Goal: Transaction & Acquisition: Purchase product/service

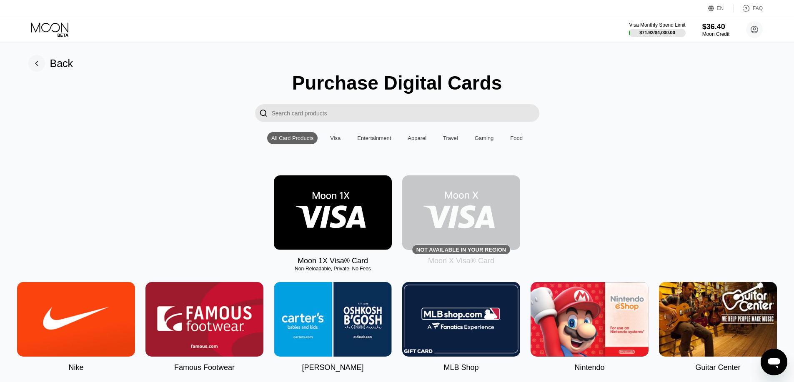
click at [63, 18] on div "Visa Monthly Spend Limit $71.92 / $4,000.00 $36.40 Moon Credit [EMAIL_ADDRESS][…" at bounding box center [397, 29] width 794 height 25
click at [61, 21] on div "Visa Monthly Spend Limit $71.92 / $4,000.00 $36.40 Moon Credit zuravlevp177@gma…" at bounding box center [397, 29] width 794 height 25
click at [61, 30] on icon at bounding box center [50, 30] width 39 height 15
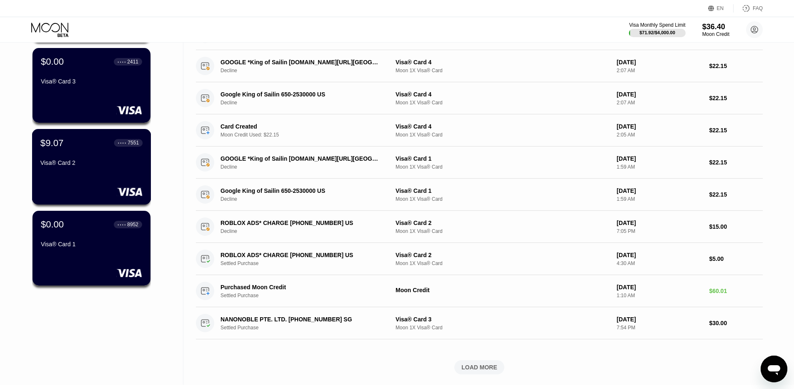
scroll to position [167, 0]
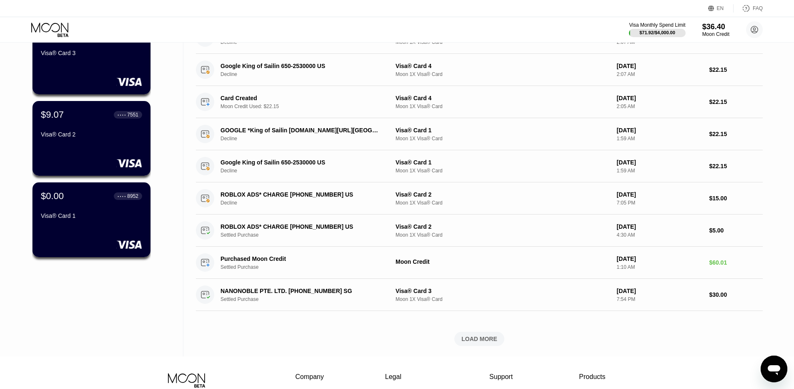
click at [97, 219] on div "Visa® Card 1" at bounding box center [91, 215] width 101 height 7
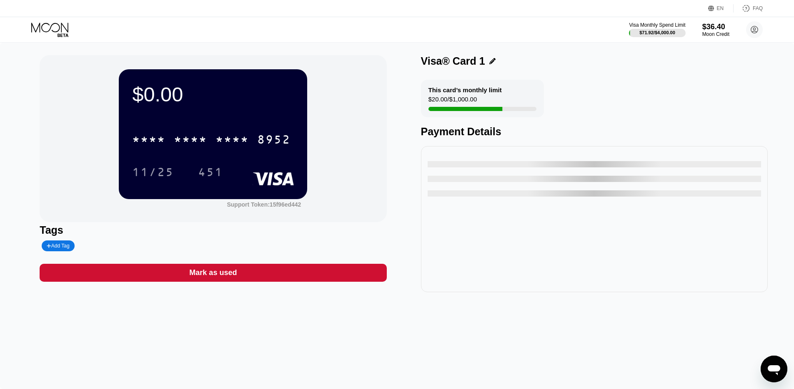
click at [146, 136] on div "* * * *" at bounding box center [148, 140] width 33 height 13
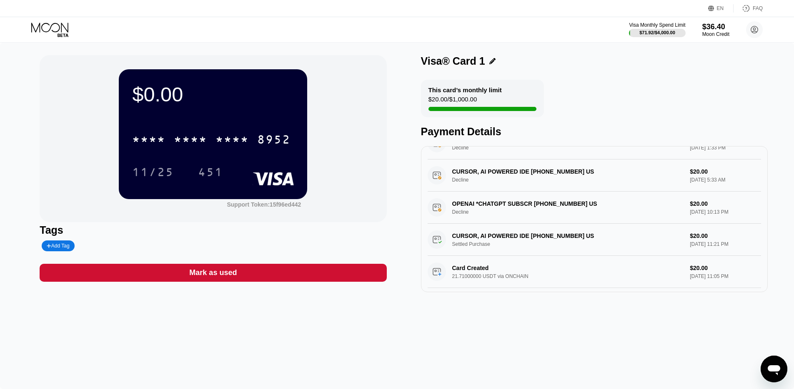
scroll to position [259, 0]
click at [61, 38] on div "Visa Monthly Spend Limit $71.92 / $4,000.00 $36.40 Moon Credit zuravlevp177@gma…" at bounding box center [397, 29] width 794 height 25
click at [62, 33] on icon at bounding box center [50, 30] width 39 height 15
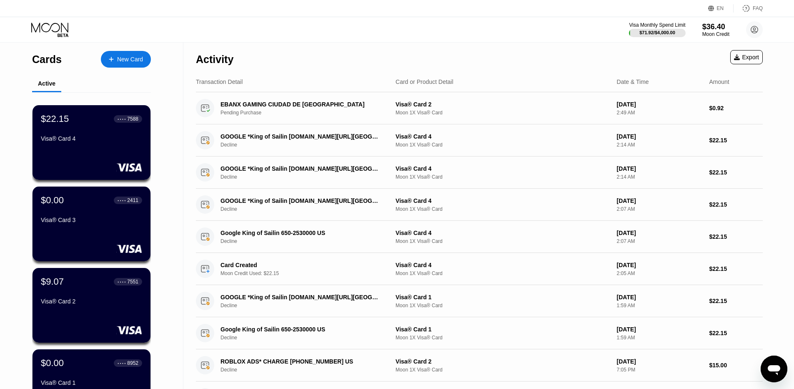
click at [122, 62] on div "New Card" at bounding box center [130, 59] width 26 height 7
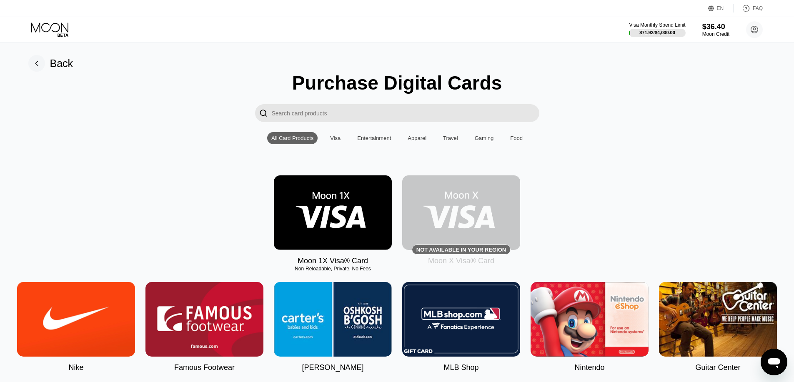
drag, startPoint x: 246, startPoint y: 107, endPoint x: 219, endPoint y: 103, distance: 27.3
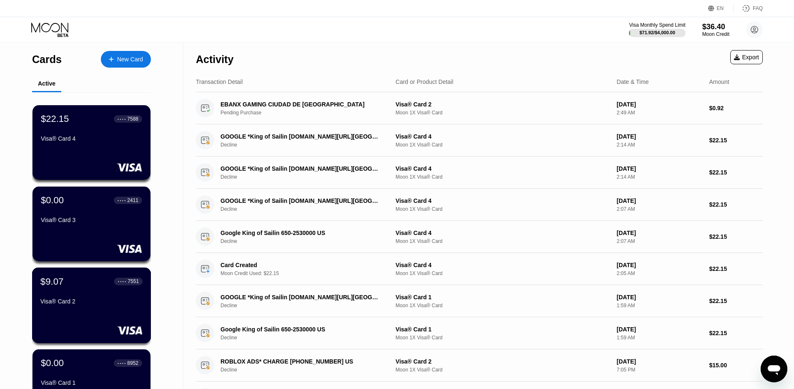
click at [93, 308] on div "Visa® Card 2" at bounding box center [91, 303] width 102 height 10
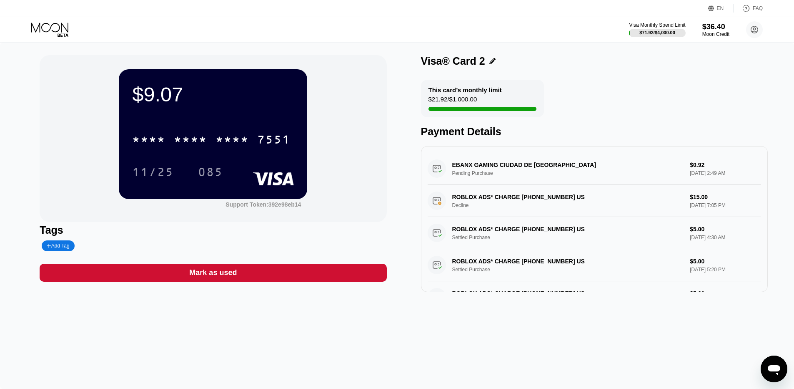
drag, startPoint x: 408, startPoint y: 165, endPoint x: 534, endPoint y: 170, distance: 126.4
click at [534, 170] on div "$9.07 * * * * * * * * * * * * 7551 11/25 085 Support Token: 392e98eb14 Tags Add…" at bounding box center [397, 173] width 715 height 237
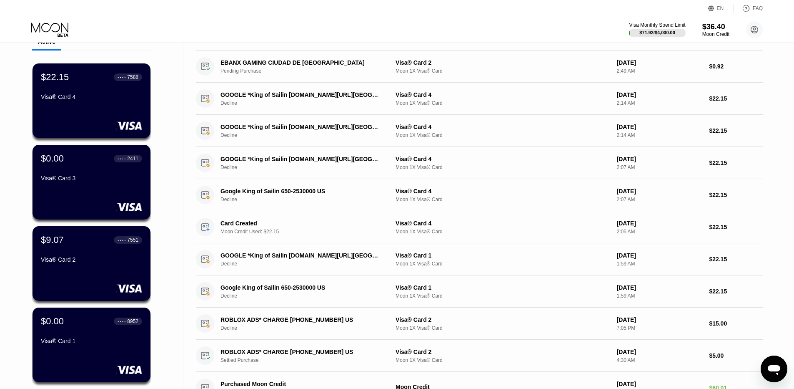
scroll to position [83, 0]
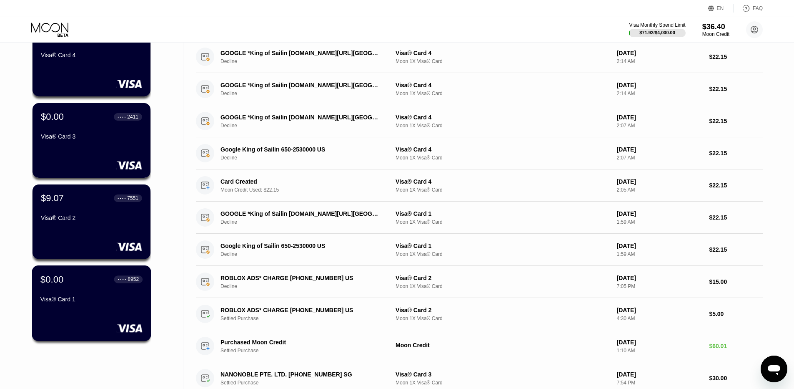
click at [107, 306] on div "Visa® Card 1" at bounding box center [91, 301] width 102 height 10
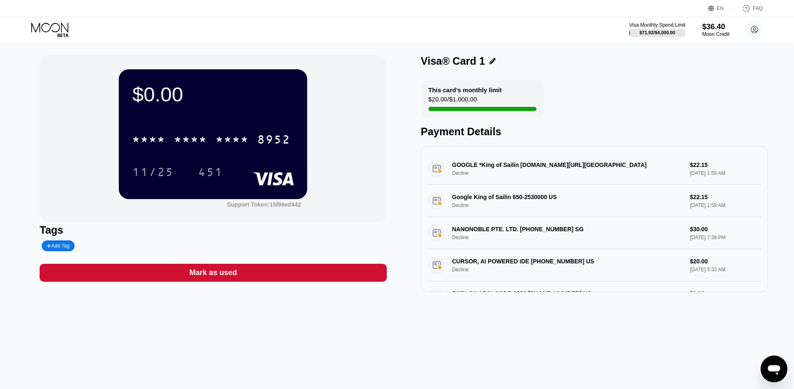
drag, startPoint x: 337, startPoint y: 151, endPoint x: 347, endPoint y: 153, distance: 9.8
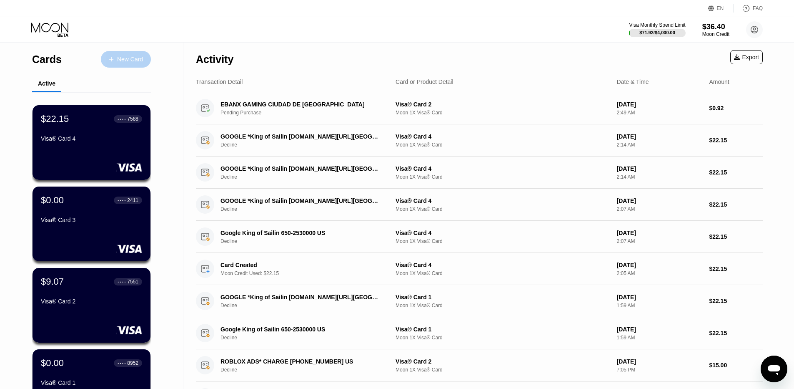
click at [131, 57] on div "New Card" at bounding box center [130, 59] width 26 height 7
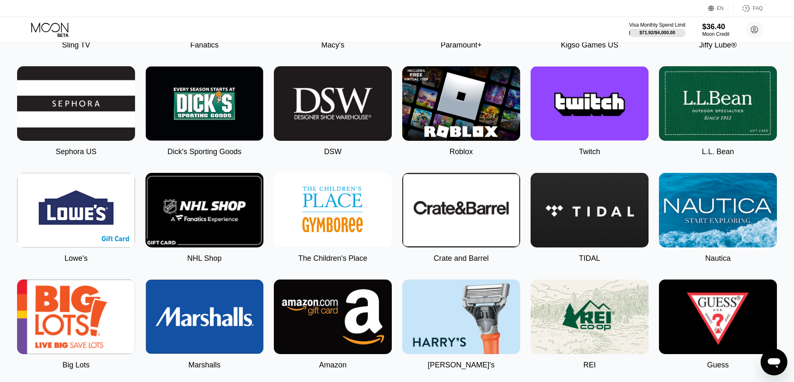
scroll to position [751, 0]
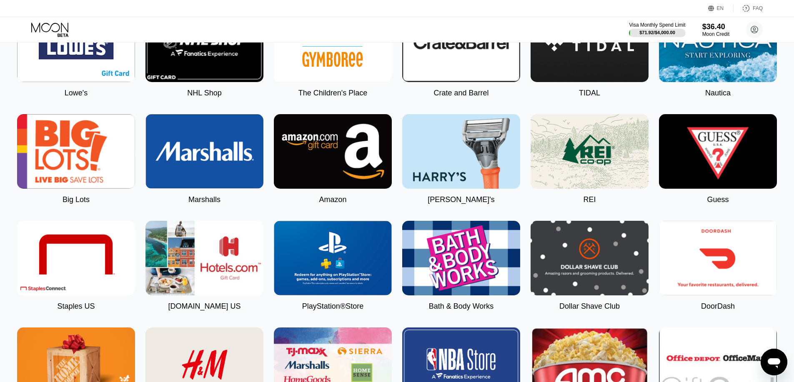
scroll to position [959, 0]
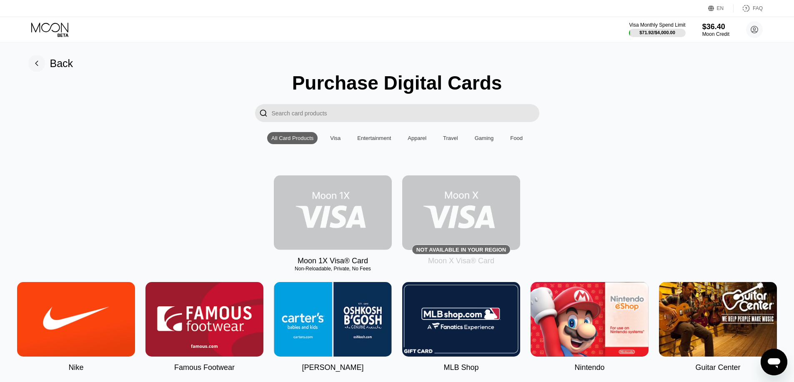
click at [332, 204] on img at bounding box center [333, 213] width 118 height 75
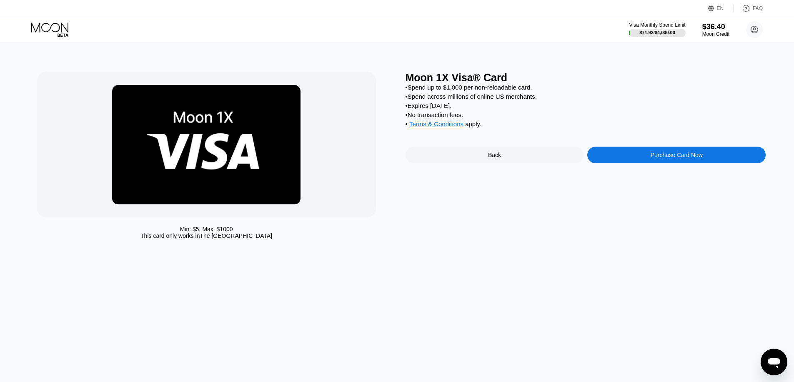
click at [472, 160] on div "Back" at bounding box center [495, 155] width 178 height 17
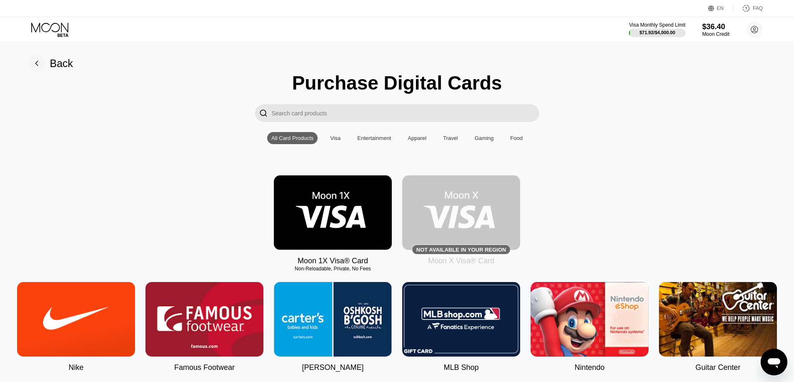
click at [31, 60] on rect at bounding box center [36, 63] width 17 height 17
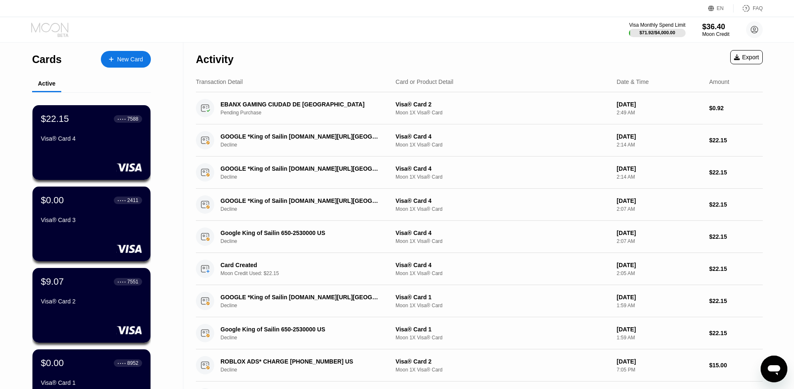
click at [57, 28] on icon at bounding box center [50, 30] width 39 height 15
click at [58, 26] on icon at bounding box center [50, 30] width 39 height 15
click at [129, 58] on div "New Card" at bounding box center [130, 59] width 26 height 7
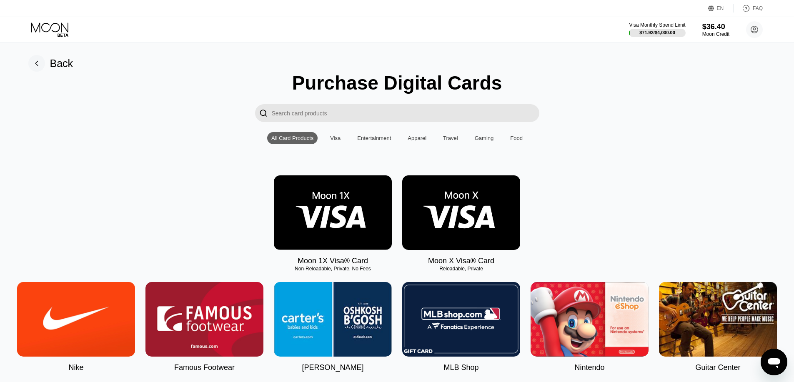
click at [492, 234] on img at bounding box center [461, 213] width 118 height 75
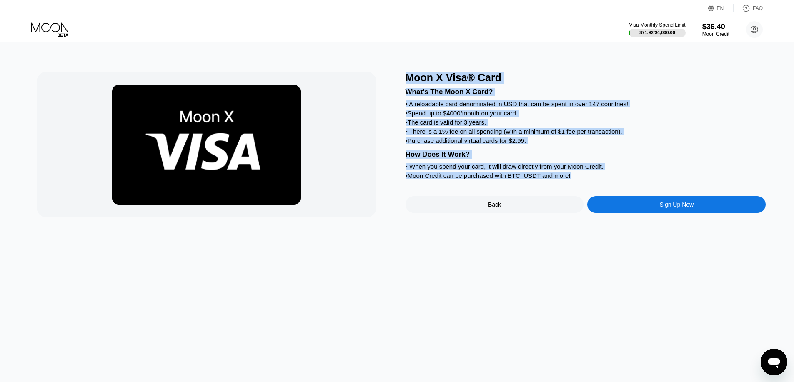
drag, startPoint x: 409, startPoint y: 77, endPoint x: 618, endPoint y: 189, distance: 237.3
click at [618, 189] on div "Moon X Visa® Card What's The Moon X Card? • A reloadable card denominated in US…" at bounding box center [586, 145] width 361 height 146
drag, startPoint x: 570, startPoint y: 283, endPoint x: 574, endPoint y: 278, distance: 6.3
click at [570, 283] on div "Moon X Visa® Card What's The Moon X Card? • A reloadable card denominated in US…" at bounding box center [397, 213] width 801 height 340
click at [628, 171] on div "What's The Moon X Card? • A reloadable card denominated in USD that can be spen…" at bounding box center [586, 133] width 361 height 98
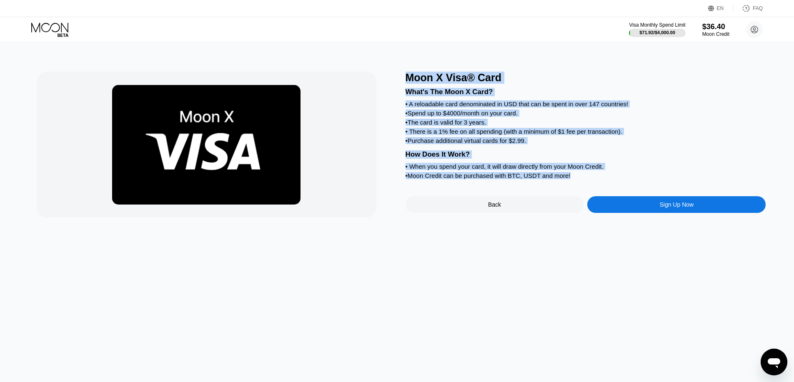
click at [644, 212] on div "Sign Up Now" at bounding box center [677, 204] width 178 height 17
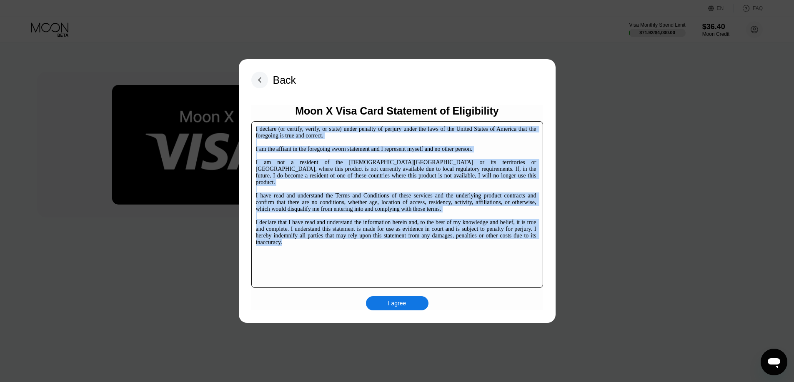
drag, startPoint x: 256, startPoint y: 128, endPoint x: 357, endPoint y: 241, distance: 151.2
click at [357, 241] on div "I declare (or certify, verify, or state) under penalty of perjury under the law…" at bounding box center [397, 204] width 292 height 167
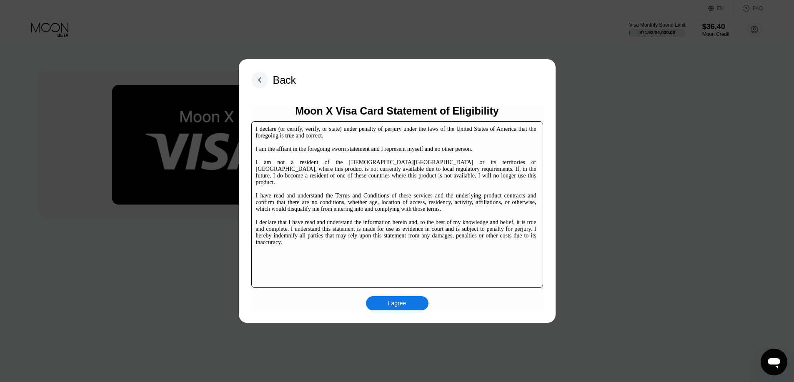
click at [420, 296] on div "Moon X Visa Card Statement of Eligibility I declare (or certify, verify, or sta…" at bounding box center [397, 208] width 292 height 206
click at [414, 303] on div "I agree" at bounding box center [397, 303] width 63 height 14
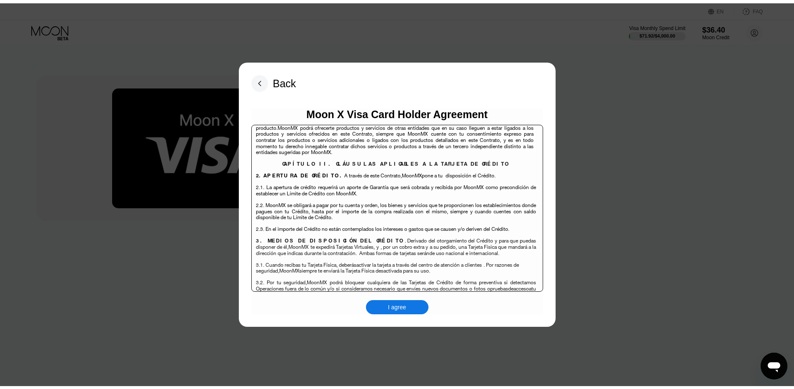
scroll to position [5415, 0]
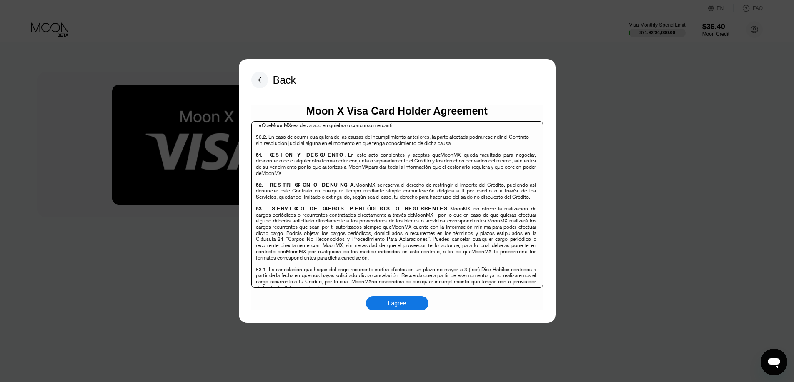
click at [391, 299] on div "I agree" at bounding box center [397, 303] width 63 height 14
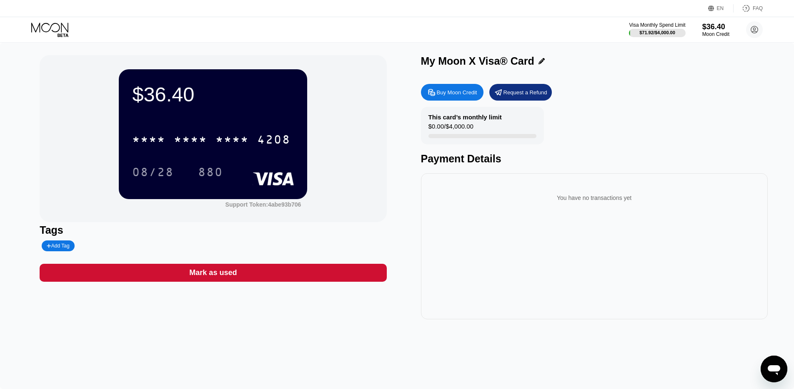
click at [540, 63] on icon at bounding box center [542, 61] width 6 height 6
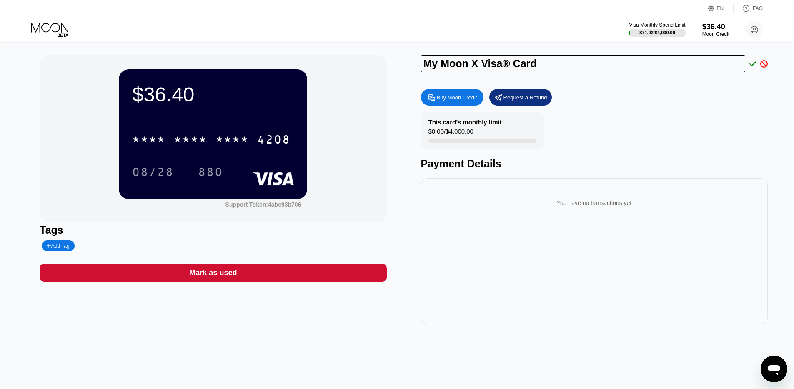
drag, startPoint x: 482, startPoint y: 65, endPoint x: 407, endPoint y: 66, distance: 74.6
click at [407, 66] on div "$36.40 * * * * * * * * * * * * 4208 08/28 880 Support Token: 4abe93b706 Tags Ad…" at bounding box center [397, 189] width 715 height 269
type input "Visa® Card"
click at [749, 68] on div at bounding box center [751, 64] width 11 height 8
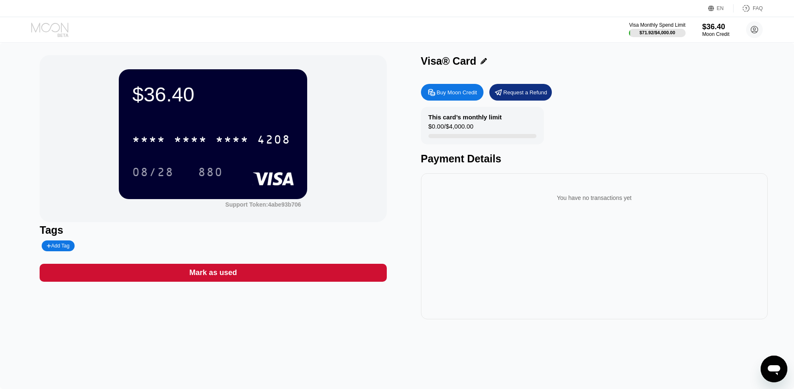
click at [57, 24] on icon at bounding box center [50, 30] width 39 height 15
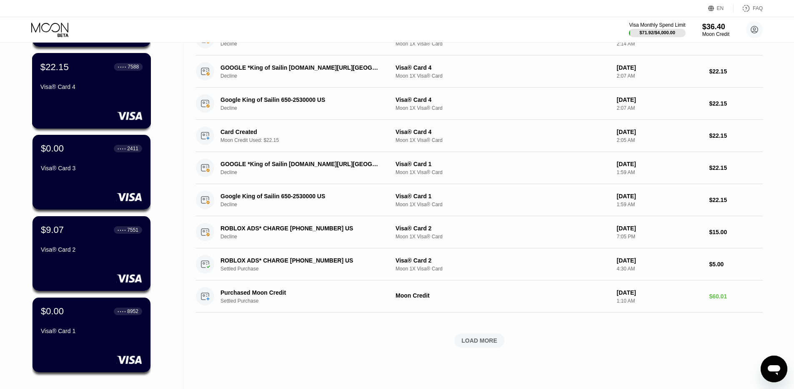
scroll to position [21, 0]
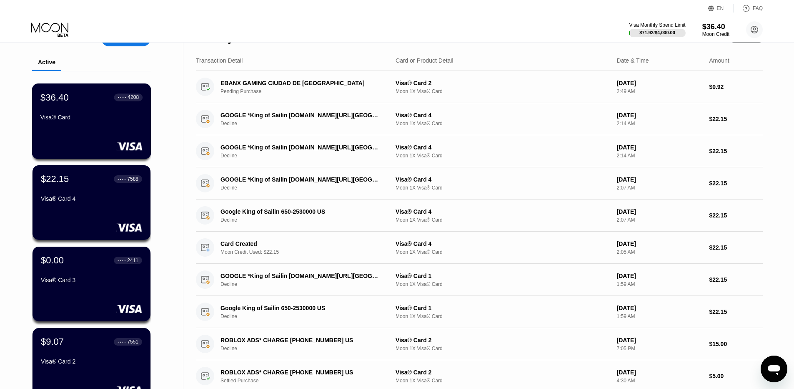
click at [93, 103] on div "$36.40 ● ● ● ● 4208" at bounding box center [91, 97] width 102 height 11
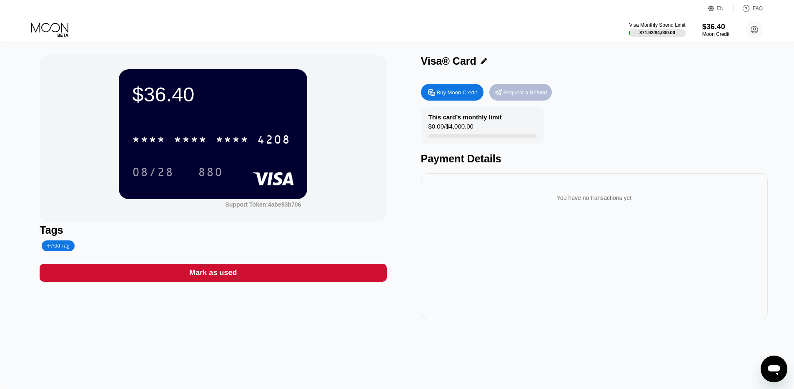
click at [531, 96] on div "Request a Refund" at bounding box center [526, 92] width 44 height 7
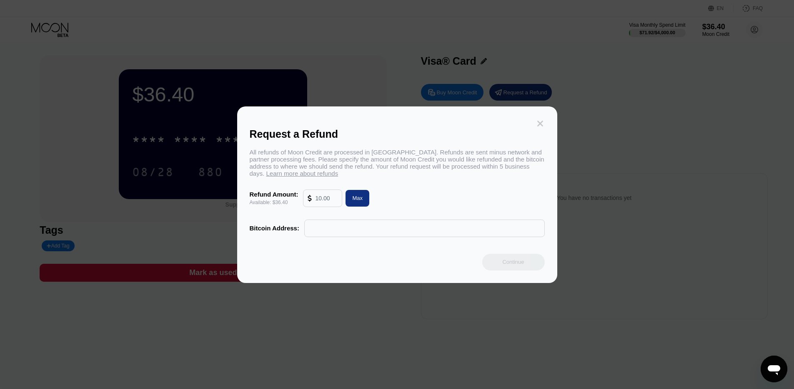
click at [543, 119] on icon at bounding box center [540, 123] width 9 height 9
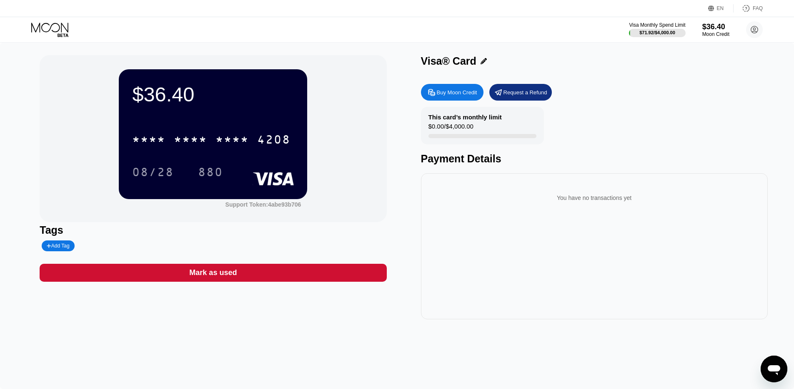
click at [510, 88] on div "Request a Refund" at bounding box center [521, 92] width 63 height 17
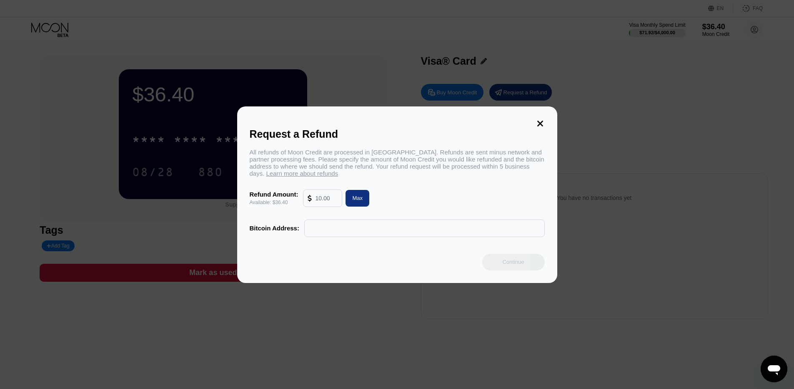
click at [540, 121] on icon at bounding box center [541, 124] width 6 height 6
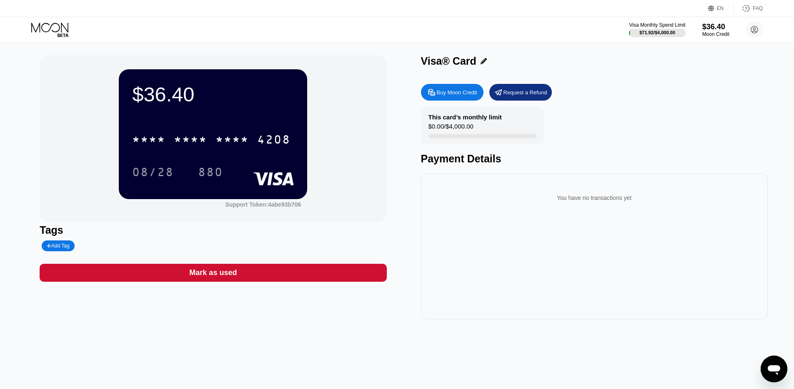
click at [717, 8] on div "EN" at bounding box center [712, 8] width 8 height 8
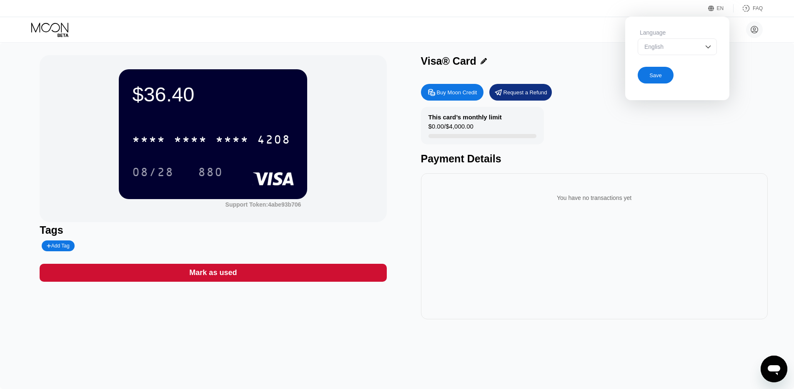
drag, startPoint x: 686, startPoint y: 36, endPoint x: 684, endPoint y: 41, distance: 5.3
click at [686, 37] on div "Language English" at bounding box center [677, 46] width 79 height 34
click at [684, 41] on div "English" at bounding box center [677, 46] width 79 height 17
click at [684, 44] on div "English" at bounding box center [672, 46] width 58 height 7
click at [744, 89] on div "Buy Moon Credit Request a Refund" at bounding box center [594, 92] width 347 height 17
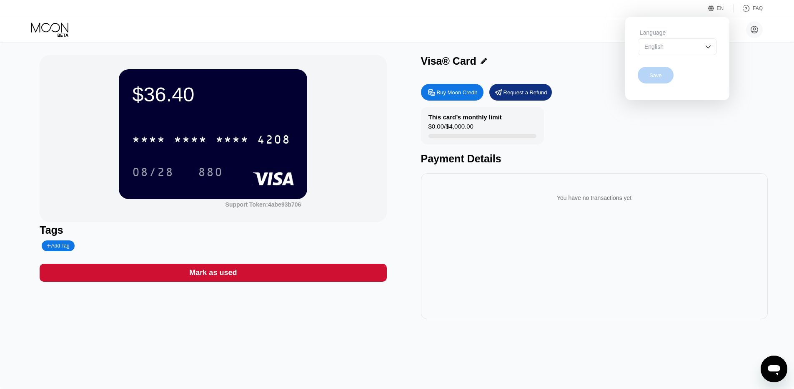
drag, startPoint x: 711, startPoint y: 69, endPoint x: 741, endPoint y: 80, distance: 31.8
click at [718, 73] on div "Language English Save" at bounding box center [677, 56] width 104 height 79
click at [744, 81] on div "Visa® Card Buy Moon Credit Request a Refund This card’s monthly limit $0.00 / $…" at bounding box center [594, 187] width 347 height 264
click at [724, 3] on div "EN Language English Save FAQ" at bounding box center [397, 8] width 794 height 17
click at [714, 8] on icon at bounding box center [711, 8] width 6 height 6
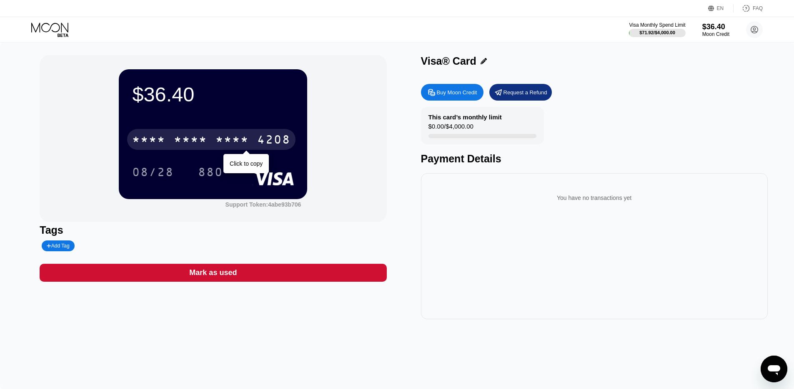
click at [222, 135] on div "* * * *" at bounding box center [232, 140] width 33 height 13
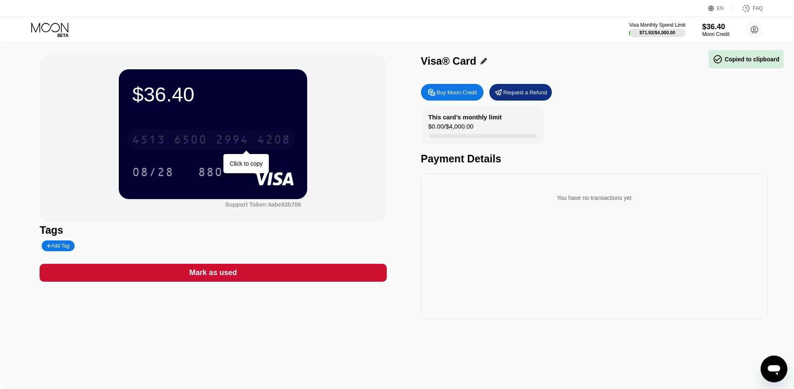
drag, startPoint x: 130, startPoint y: 140, endPoint x: 171, endPoint y: 138, distance: 41.3
click at [171, 138] on div "4513 6500 2994 4208" at bounding box center [211, 139] width 168 height 21
click at [176, 134] on div "* * * * * * * * * * * * 4208" at bounding box center [211, 139] width 168 height 21
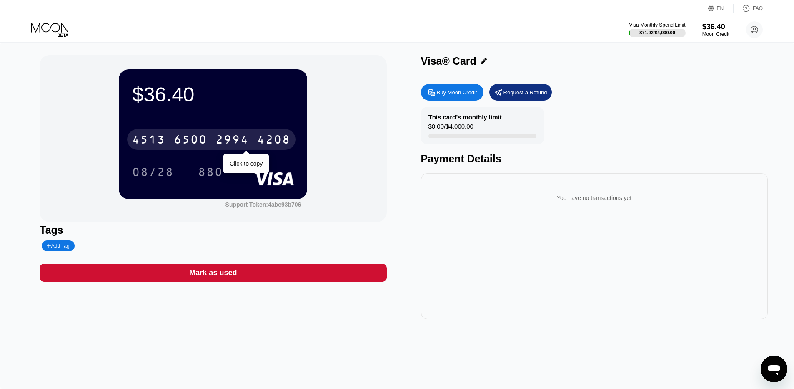
click at [211, 137] on div "4513 6500 2994 4208" at bounding box center [211, 139] width 168 height 21
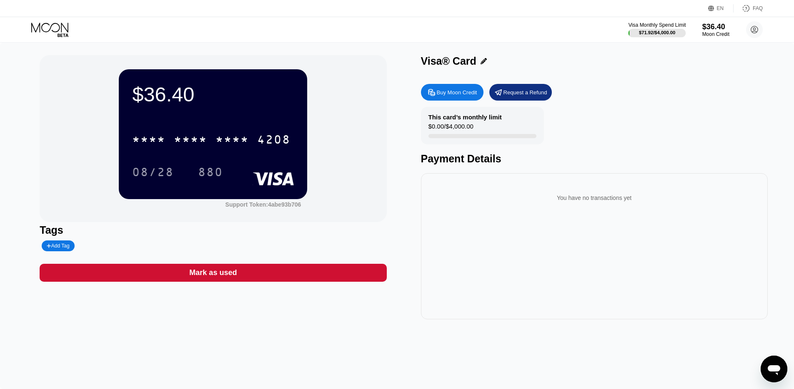
click at [669, 30] on div "$71.92 / $4,000.00" at bounding box center [657, 32] width 36 height 5
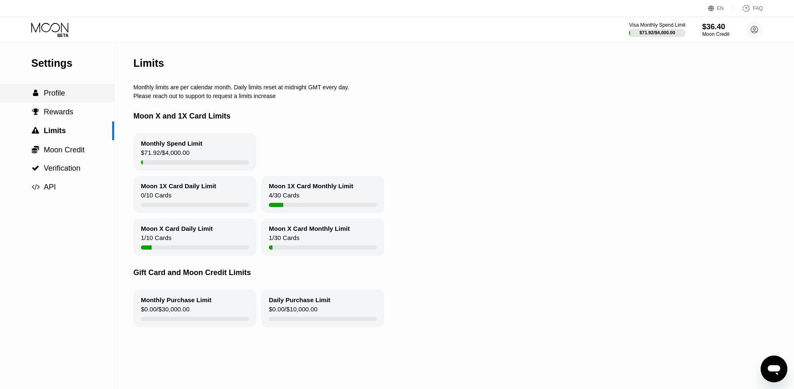
click at [51, 96] on span "Profile" at bounding box center [54, 93] width 21 height 8
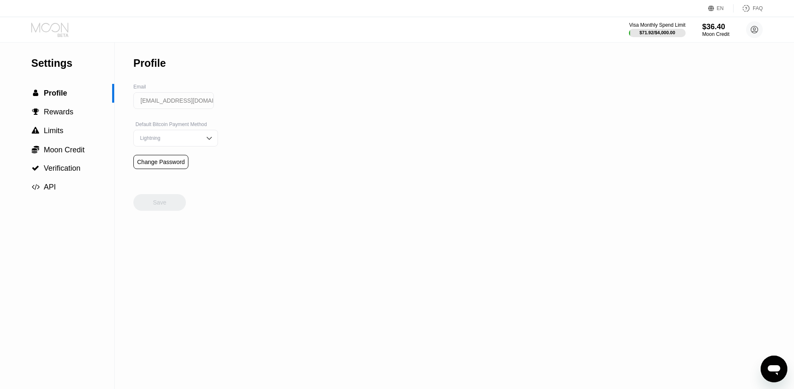
click at [48, 25] on icon at bounding box center [50, 30] width 39 height 15
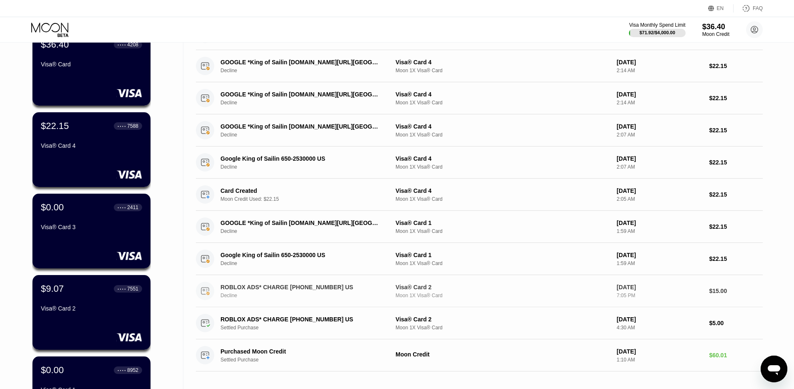
scroll to position [208, 0]
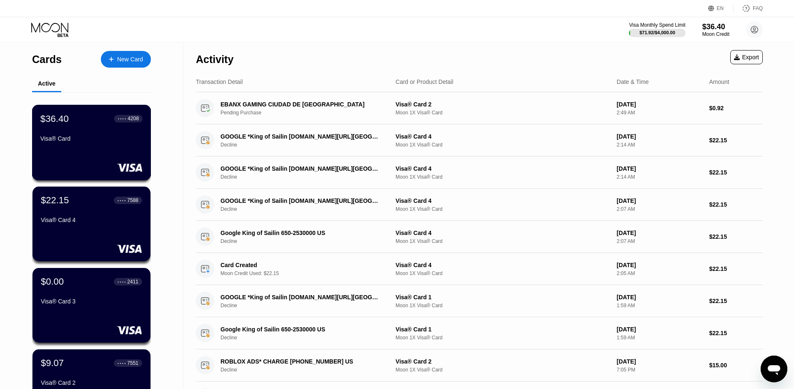
click at [116, 133] on div "$36.40 ● ● ● ● 4208 Visa® Card" at bounding box center [91, 129] width 102 height 32
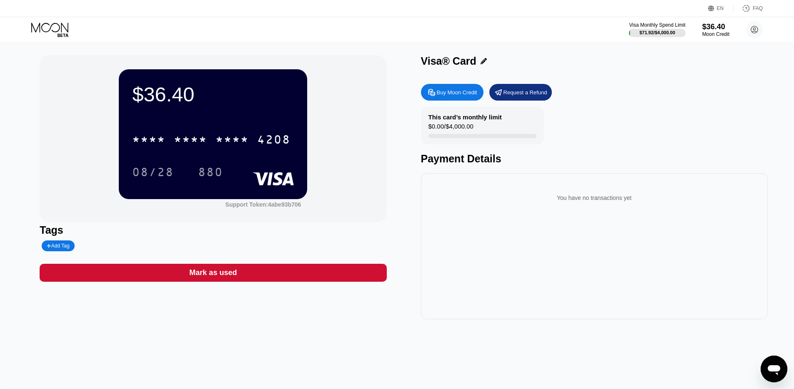
drag, startPoint x: 158, startPoint y: 103, endPoint x: 162, endPoint y: 95, distance: 8.2
click at [161, 96] on div "$36.40" at bounding box center [213, 94] width 162 height 23
click at [198, 93] on div "$36.40" at bounding box center [213, 94] width 162 height 23
click at [30, 32] on div "Visa Monthly Spend Limit $71.92 / $4,000.00 $36.40 Moon Credit [EMAIL_ADDRESS][…" at bounding box center [397, 29] width 794 height 25
click at [50, 28] on icon at bounding box center [50, 30] width 39 height 15
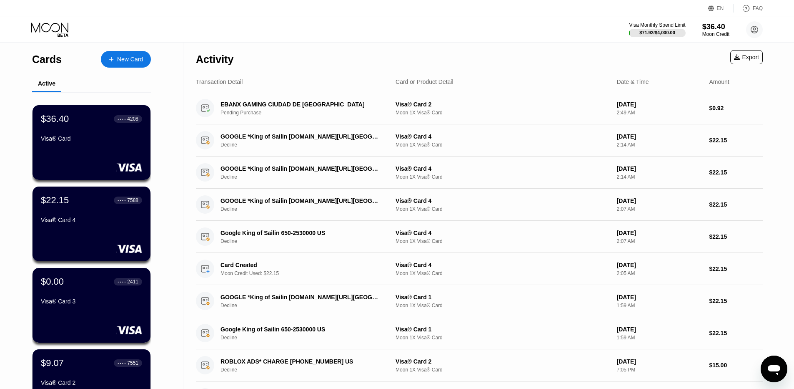
click at [54, 25] on icon at bounding box center [50, 30] width 39 height 15
click at [135, 65] on div "New Card" at bounding box center [126, 59] width 50 height 17
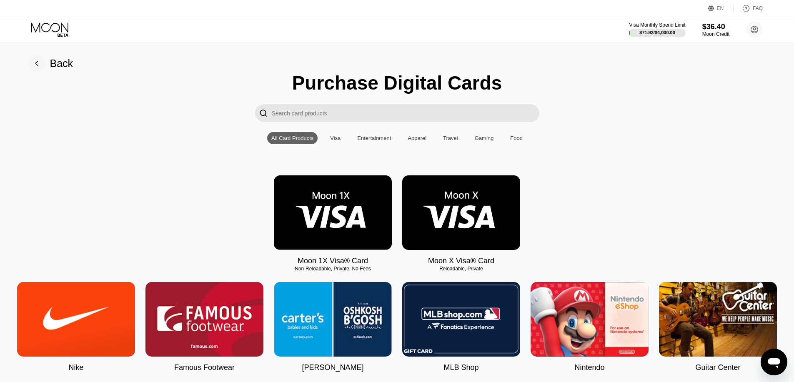
click at [457, 209] on img at bounding box center [461, 213] width 118 height 75
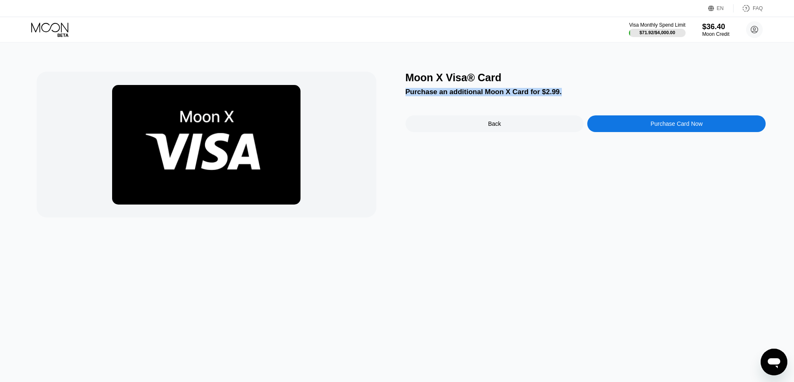
drag, startPoint x: 562, startPoint y: 94, endPoint x: 407, endPoint y: 93, distance: 155.1
click at [407, 93] on div "Purchase an additional Moon X Card for $2.99." at bounding box center [586, 92] width 361 height 8
click at [603, 73] on div "Moon X Visa® Card" at bounding box center [586, 78] width 361 height 12
click at [48, 27] on icon at bounding box center [50, 30] width 39 height 15
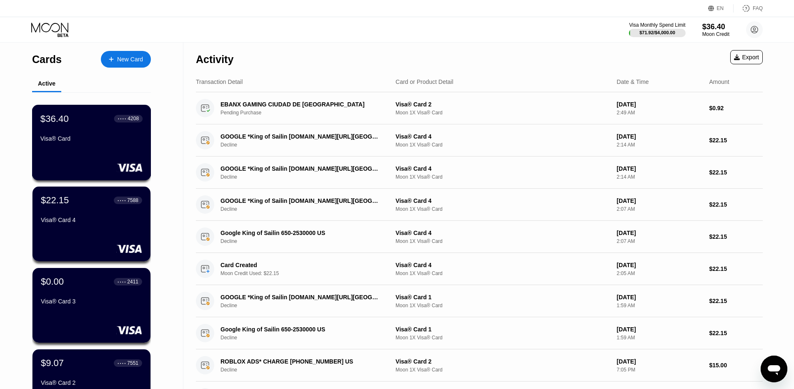
click at [83, 142] on div "Visa® Card" at bounding box center [91, 138] width 102 height 7
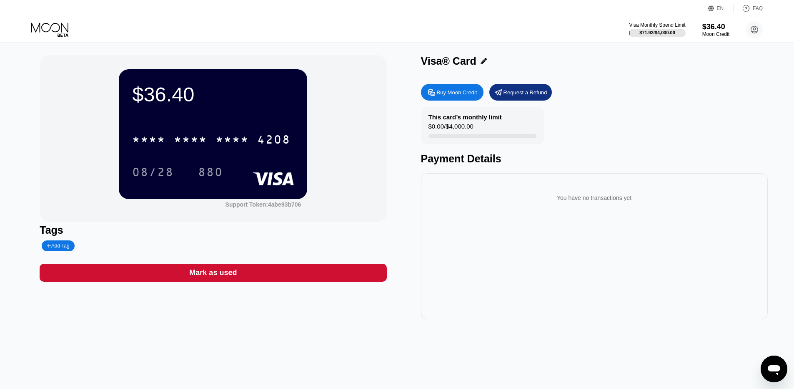
click at [522, 94] on div "Request a Refund" at bounding box center [526, 92] width 44 height 7
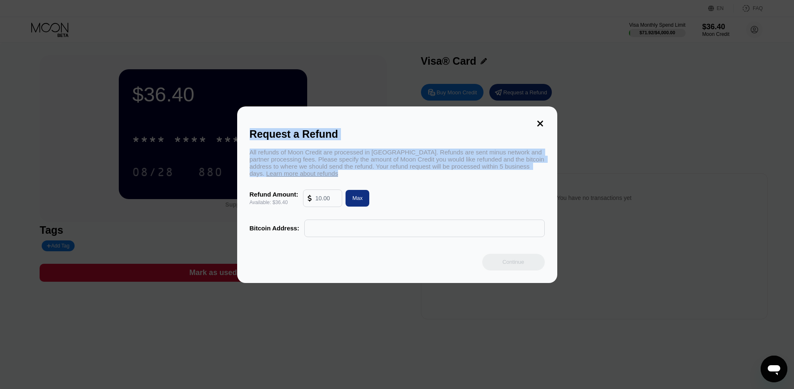
drag, startPoint x: 251, startPoint y: 129, endPoint x: 342, endPoint y: 176, distance: 101.6
click at [342, 176] on div "Request a Refund All refunds of Moon Credit are processed in Bitcoin. Refunds a…" at bounding box center [397, 194] width 320 height 176
click at [543, 121] on icon at bounding box center [541, 124] width 6 height 6
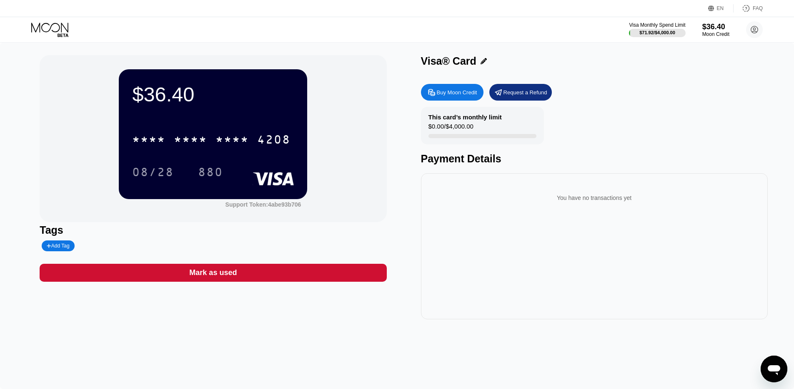
drag, startPoint x: 590, startPoint y: 95, endPoint x: 510, endPoint y: 68, distance: 83.9
click at [510, 68] on div "Visa® Card Buy Moon Credit Request a Refund This card’s monthly limit $0.00 / $…" at bounding box center [594, 187] width 347 height 264
click at [54, 20] on div "Visa Monthly Spend Limit $71.92 / $4,000.00 $36.40 Moon Credit zuravlevp177@gma…" at bounding box center [397, 29] width 794 height 25
click at [54, 25] on icon at bounding box center [50, 30] width 39 height 15
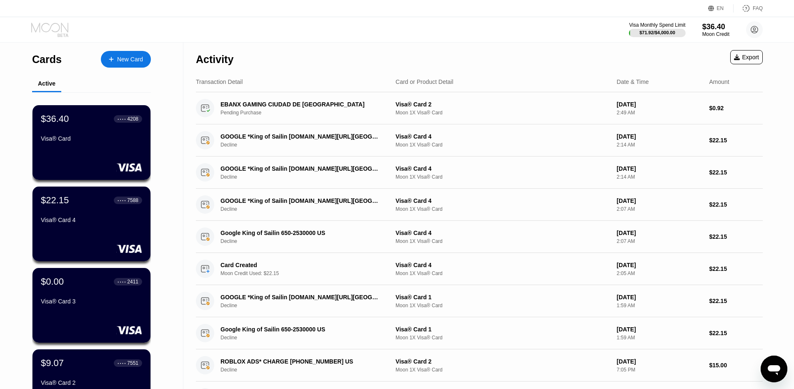
click at [61, 32] on icon at bounding box center [50, 30] width 39 height 15
click at [127, 50] on div "Cards New Card" at bounding box center [91, 57] width 119 height 29
click at [136, 54] on div "New Card" at bounding box center [126, 59] width 50 height 17
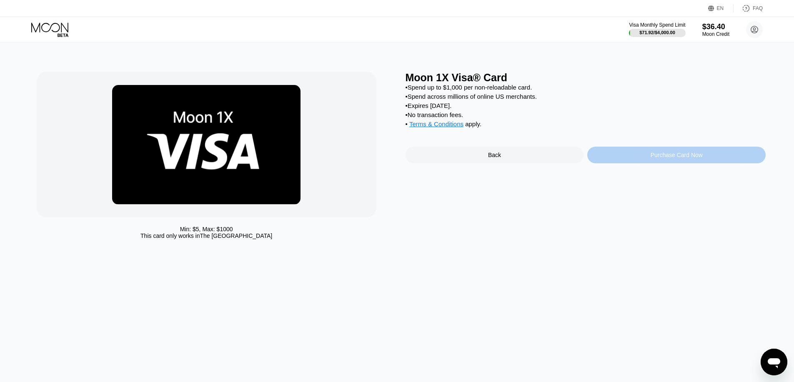
click at [636, 163] on div "Purchase Card Now" at bounding box center [677, 155] width 178 height 17
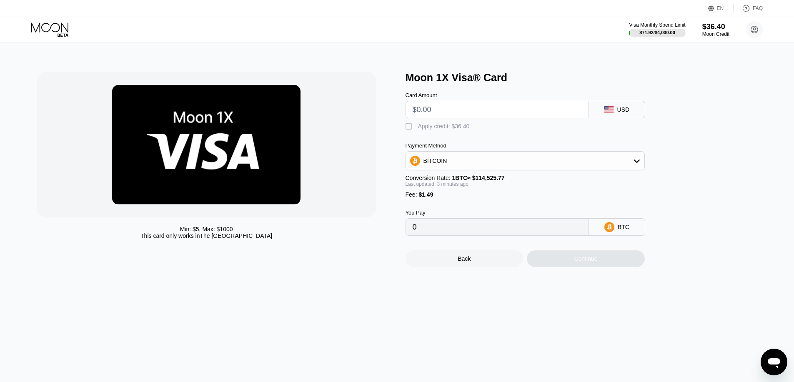
click at [447, 128] on div "Apply credit: $36.40" at bounding box center [444, 126] width 52 height 7
click at [411, 131] on div "" at bounding box center [410, 127] width 8 height 8
click at [418, 130] on div "Apply credit: $36.40" at bounding box center [444, 126] width 52 height 7
click at [450, 113] on input "text" at bounding box center [497, 109] width 169 height 17
type input "$30"
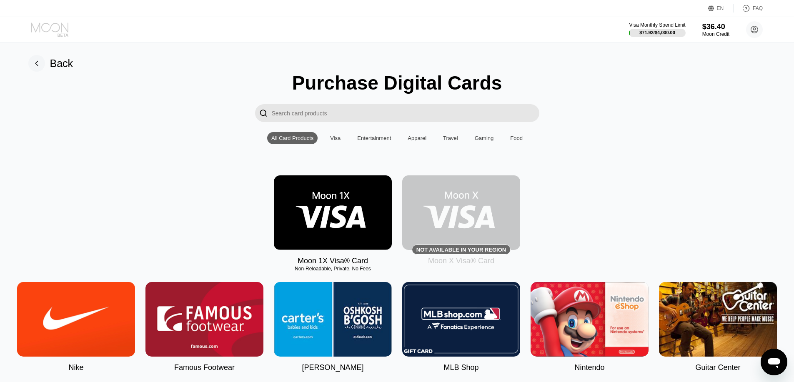
click at [55, 28] on icon at bounding box center [50, 30] width 39 height 15
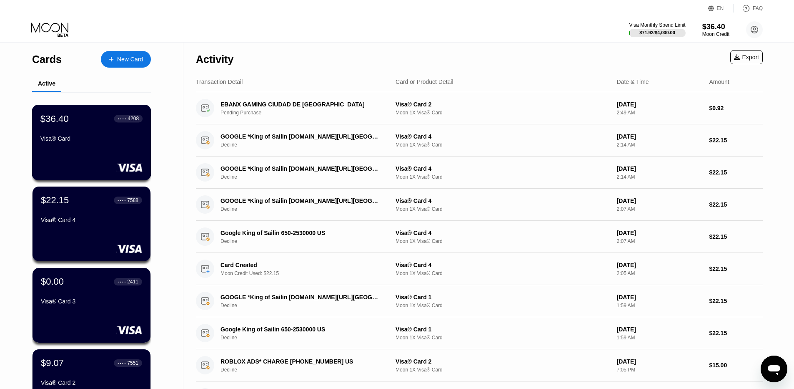
drag, startPoint x: 78, startPoint y: 177, endPoint x: 80, endPoint y: 173, distance: 4.9
click at [80, 173] on div "$36.40 ● ● ● ● 4208 Visa® Card" at bounding box center [91, 142] width 119 height 75
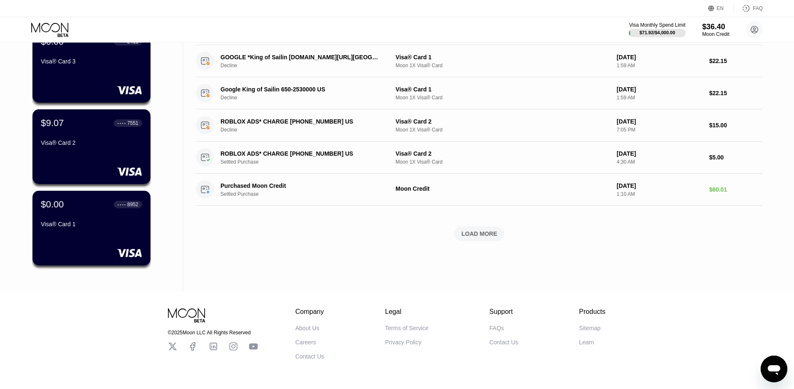
scroll to position [271, 0]
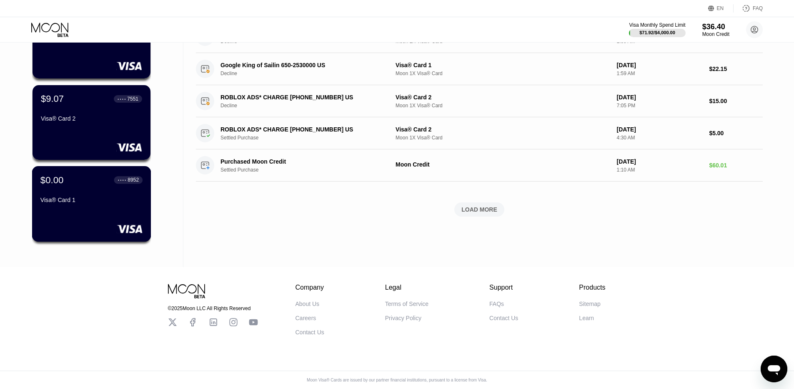
click at [100, 208] on div "$0.00 ● ● ● ● 8952 Visa® Card 1" at bounding box center [91, 203] width 119 height 75
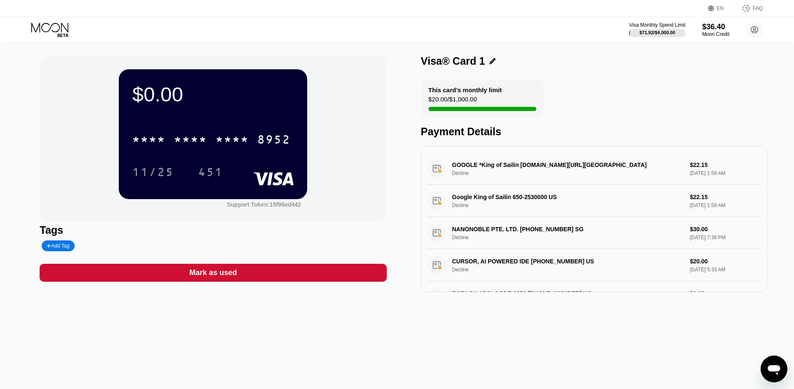
click at [694, 159] on div "GOOGLE *King of Sailin g.co/helppay#US Decline $22.15 Sep 21, 2025 1:59 AM" at bounding box center [595, 169] width 334 height 32
drag, startPoint x: 690, startPoint y: 163, endPoint x: 514, endPoint y: 158, distance: 175.6
click at [689, 163] on div "GOOGLE *King of Sailin g.co/helppay#US Decline $22.15 Sep 21, 2025 1:59 AM" at bounding box center [595, 169] width 334 height 32
click at [451, 163] on div "GOOGLE *King of Sailin g.co/helppay#US Decline $22.15 Sep 21, 2025 1:59 AM" at bounding box center [595, 169] width 334 height 32
click at [55, 28] on icon at bounding box center [50, 30] width 39 height 15
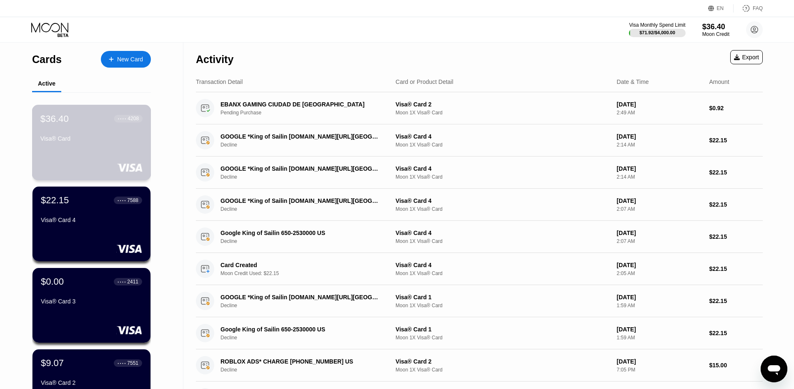
click at [100, 124] on div "$36.40 ● ● ● ● 4208" at bounding box center [91, 118] width 102 height 11
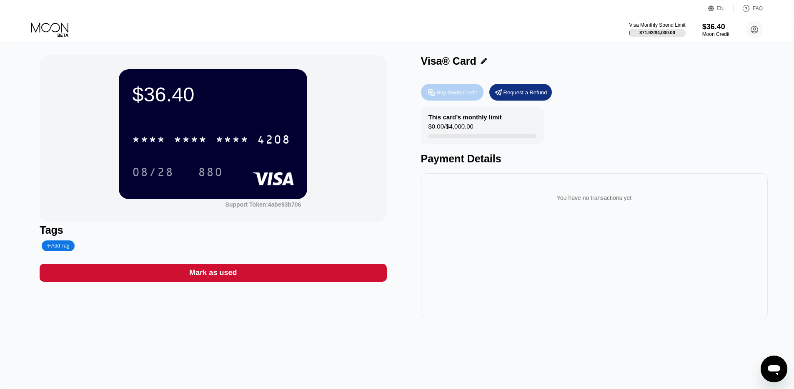
click at [459, 92] on div "Buy Moon Credit" at bounding box center [457, 92] width 40 height 7
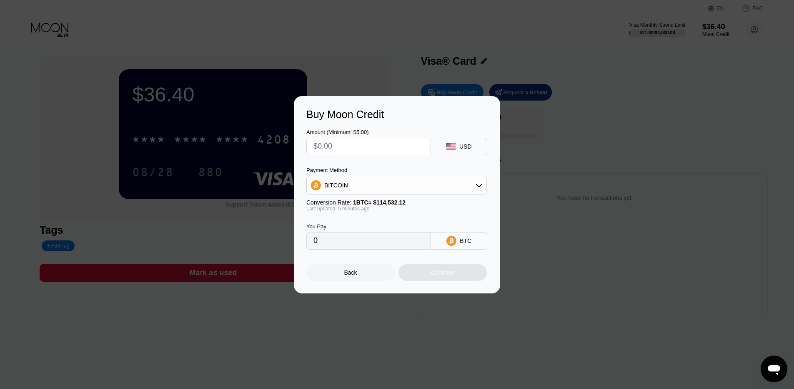
click at [555, 146] on div "Buy Moon Credit Amount (Minimum: $5.00) USD Payment Method BITCOIN Conversion R…" at bounding box center [397, 194] width 794 height 197
click at [354, 276] on div "Back" at bounding box center [350, 272] width 13 height 7
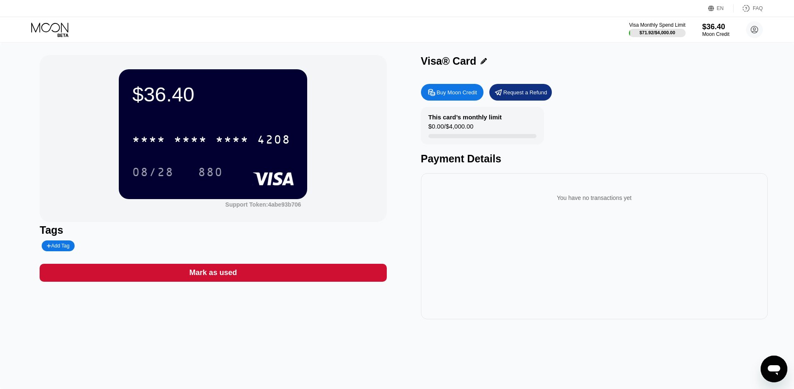
click at [729, 39] on div "Visa Monthly Spend Limit $71.92 / $4,000.00 $36.40 Moon Credit [EMAIL_ADDRESS][…" at bounding box center [397, 29] width 794 height 25
click at [713, 32] on div "Moon Credit" at bounding box center [716, 34] width 28 height 6
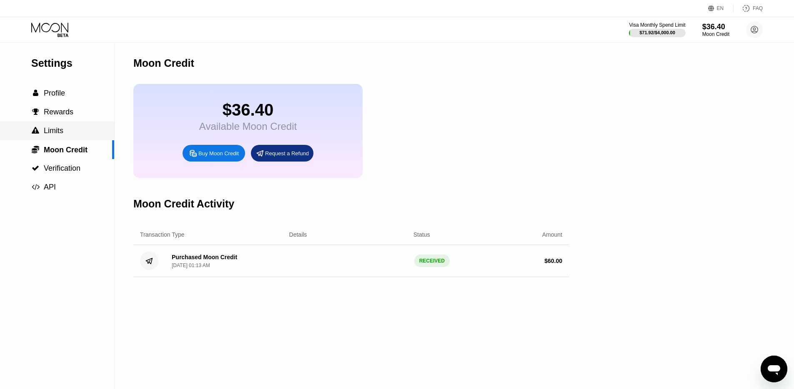
click at [65, 131] on div " Limits" at bounding box center [57, 130] width 114 height 9
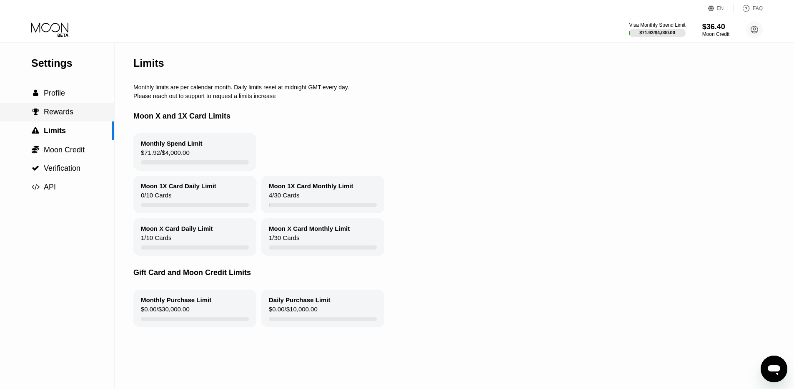
click at [75, 111] on div " Rewards" at bounding box center [57, 112] width 114 height 9
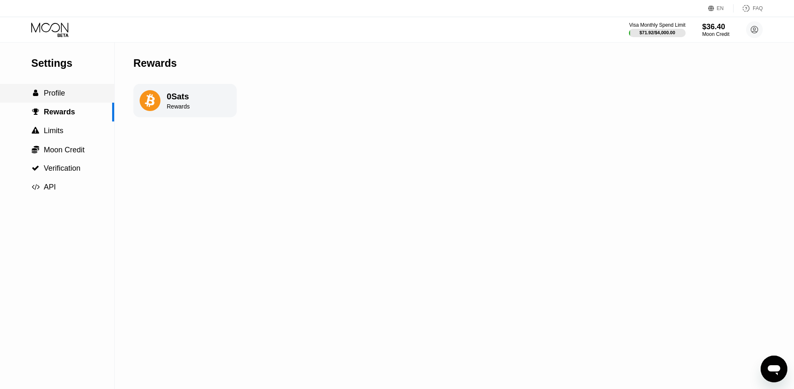
click at [73, 98] on div " Profile" at bounding box center [57, 93] width 114 height 9
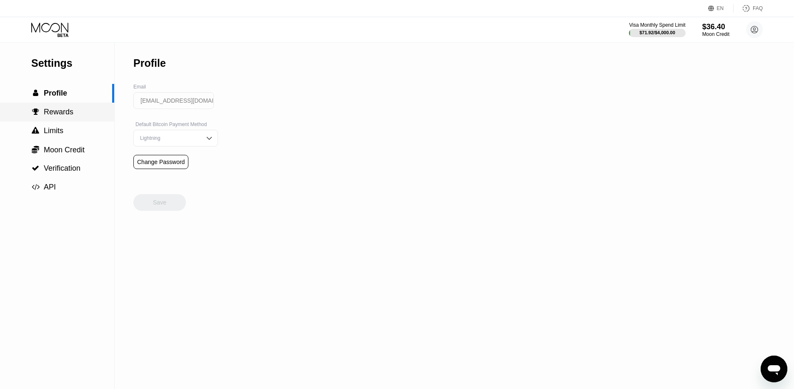
click at [69, 112] on span "Rewards" at bounding box center [59, 112] width 30 height 8
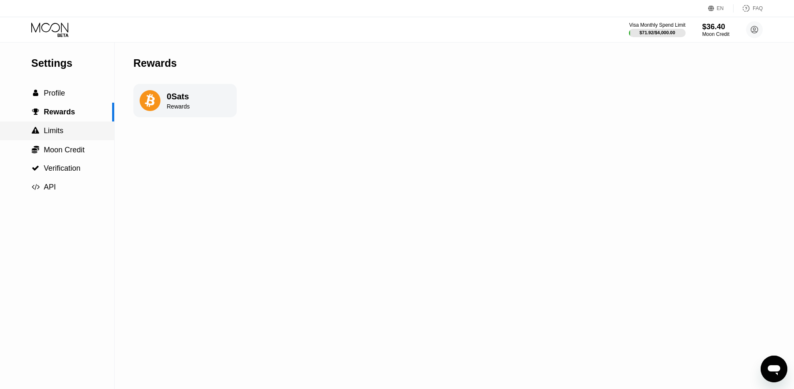
click at [62, 135] on span "Limits" at bounding box center [54, 130] width 20 height 8
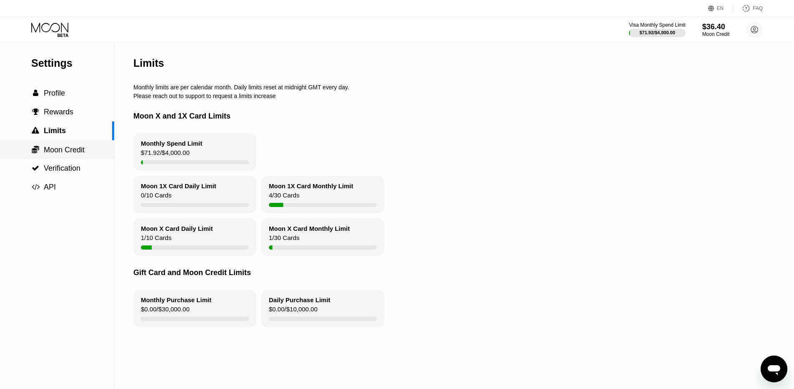
click at [67, 159] on div " Moon Credit" at bounding box center [57, 149] width 114 height 19
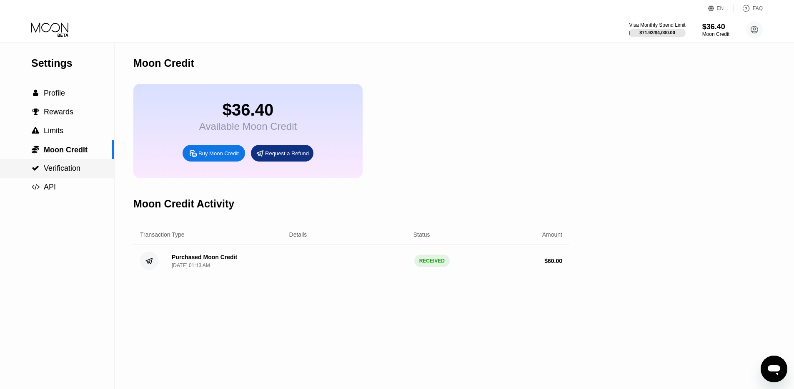
click at [62, 172] on span "Verification" at bounding box center [62, 168] width 37 height 8
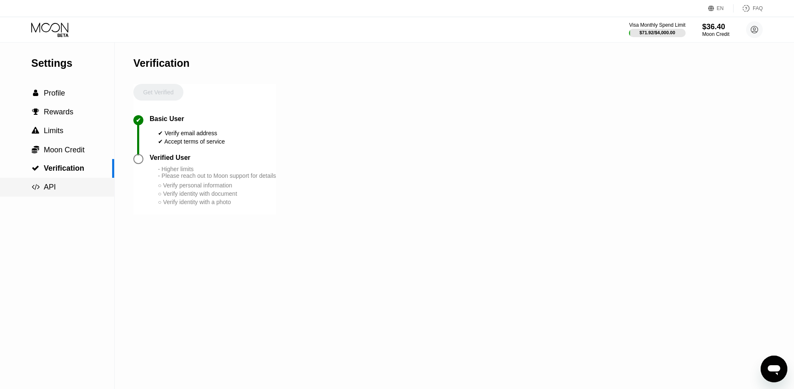
click at [54, 191] on span "API" at bounding box center [50, 187] width 12 height 8
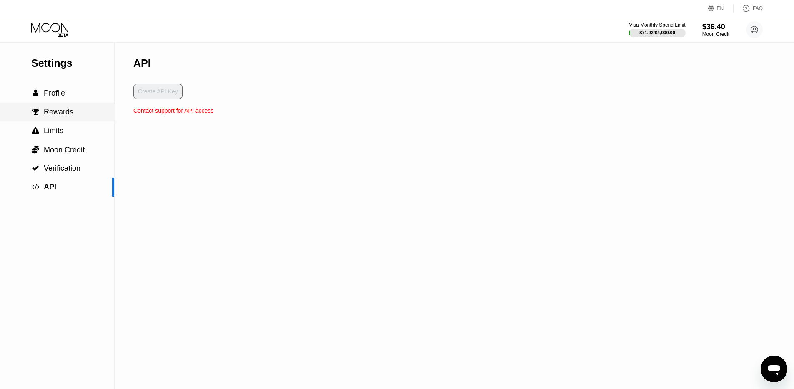
click at [70, 91] on div " Profile" at bounding box center [57, 93] width 114 height 9
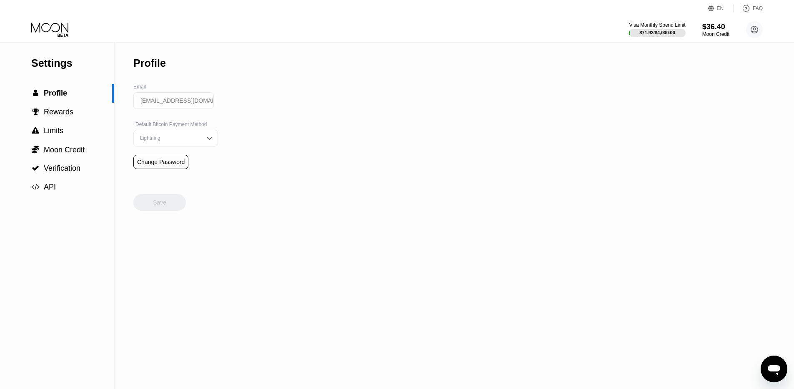
click at [67, 33] on icon at bounding box center [50, 30] width 39 height 15
